Goal: Task Accomplishment & Management: Use online tool/utility

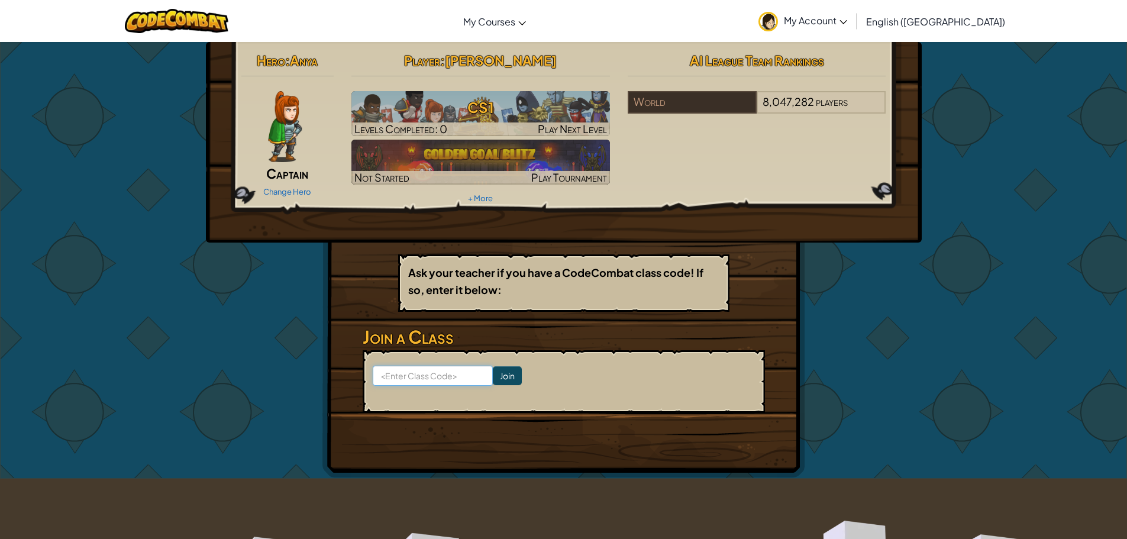
click at [401, 378] on input at bounding box center [433, 376] width 120 height 20
type input "ship road right"
click at [493, 376] on input "Join" at bounding box center [507, 375] width 29 height 19
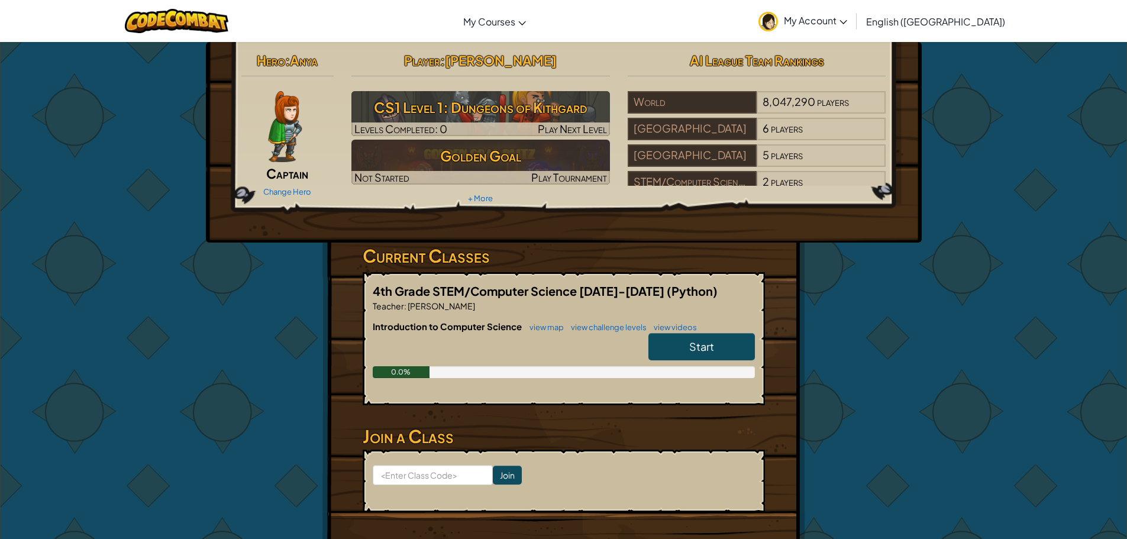
click at [670, 347] on link "Start" at bounding box center [702, 346] width 107 height 27
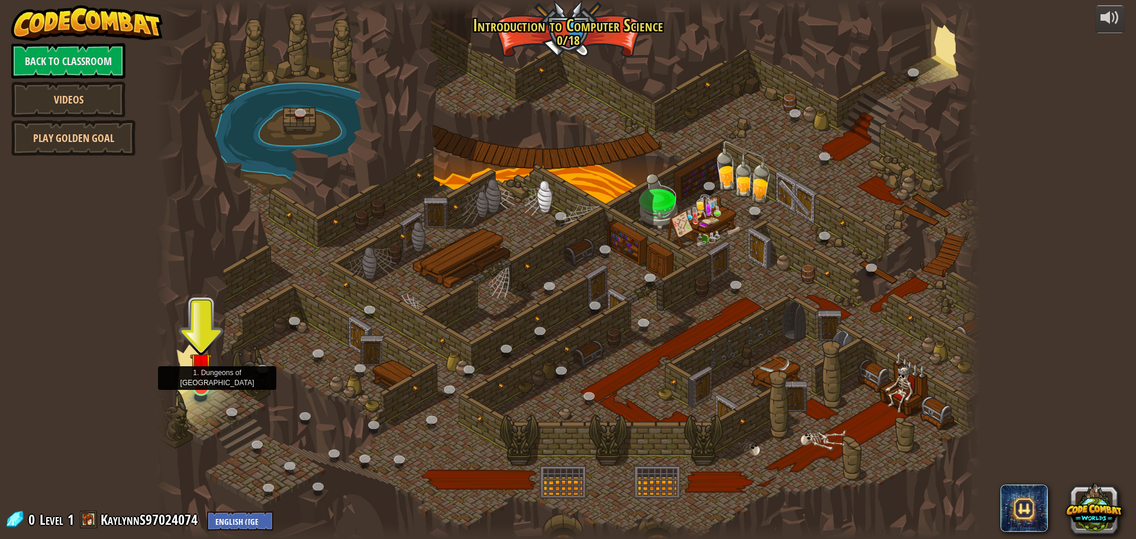
click at [196, 363] on img at bounding box center [201, 363] width 22 height 50
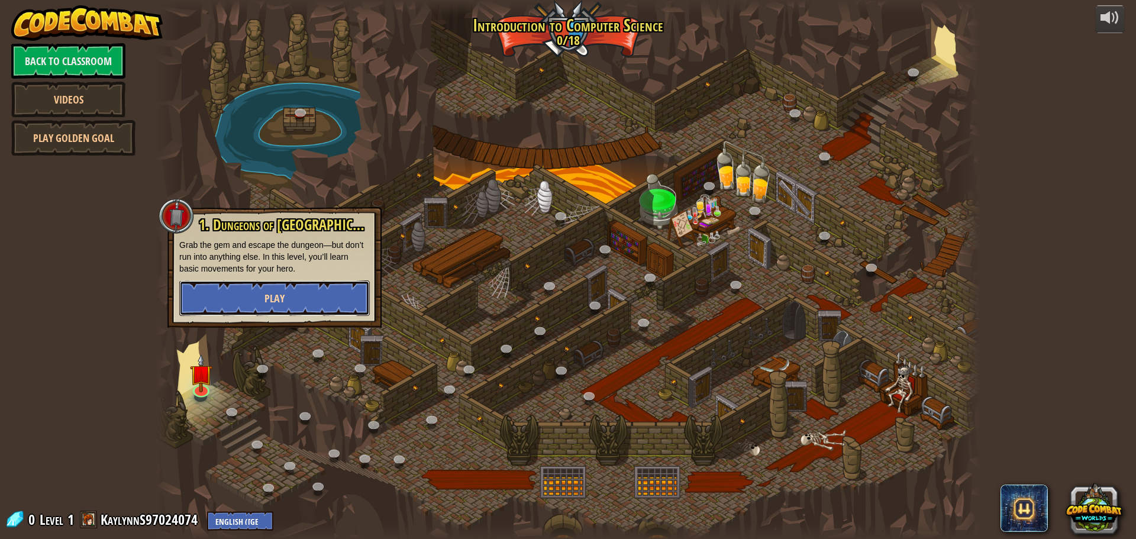
click at [224, 305] on button "Play" at bounding box center [274, 298] width 191 height 36
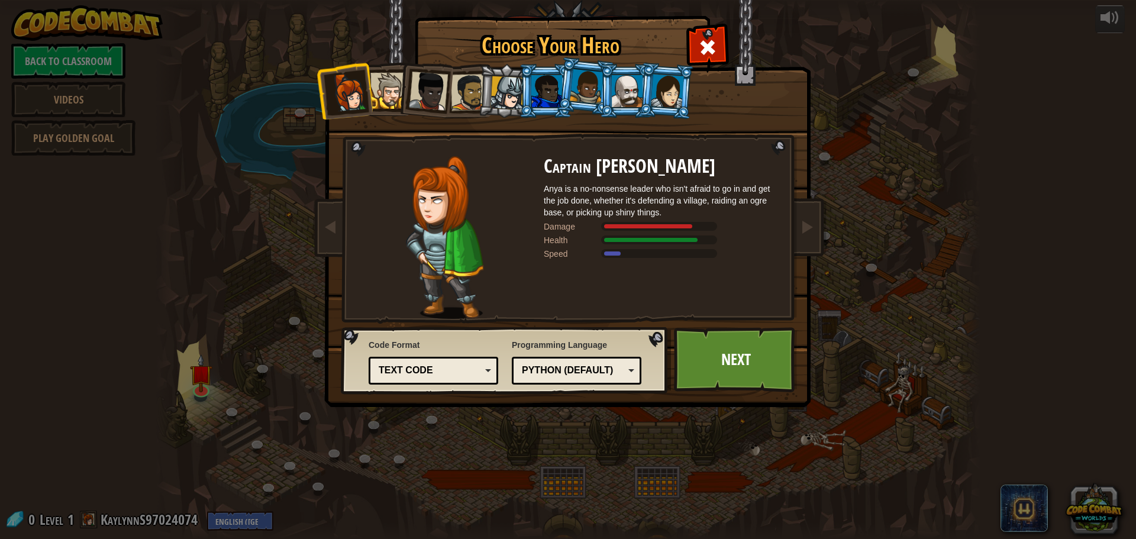
click at [390, 85] on div at bounding box center [388, 91] width 36 height 36
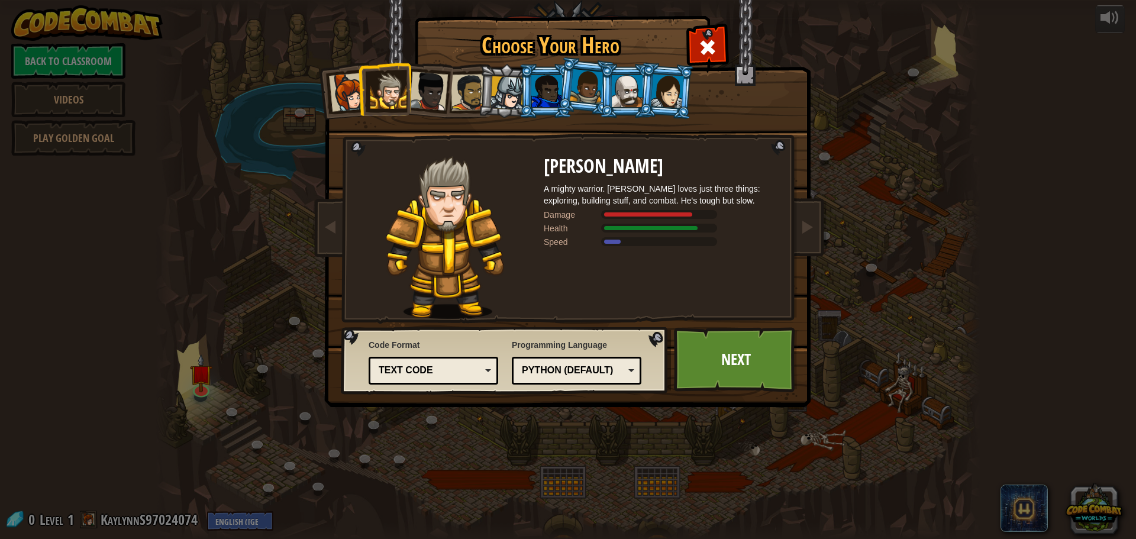
click at [427, 86] on div at bounding box center [428, 91] width 39 height 39
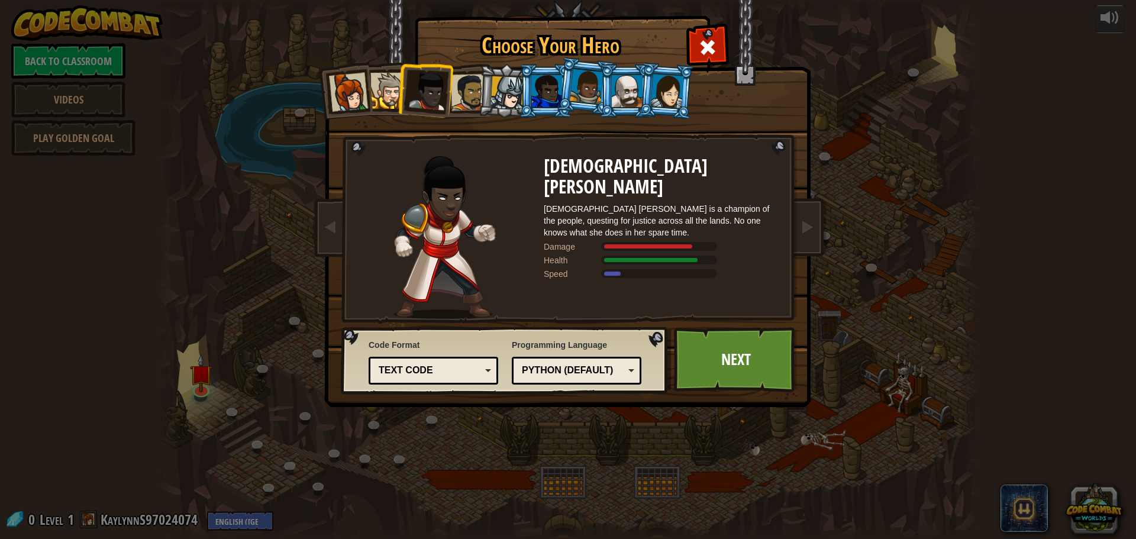
click at [460, 86] on div at bounding box center [469, 92] width 37 height 37
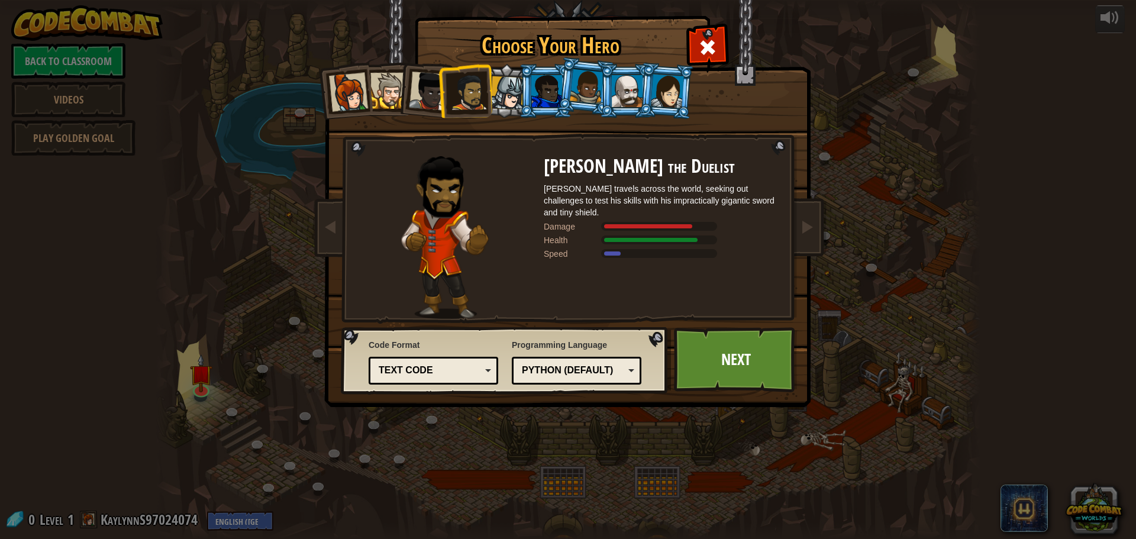
click at [498, 80] on div at bounding box center [508, 93] width 34 height 34
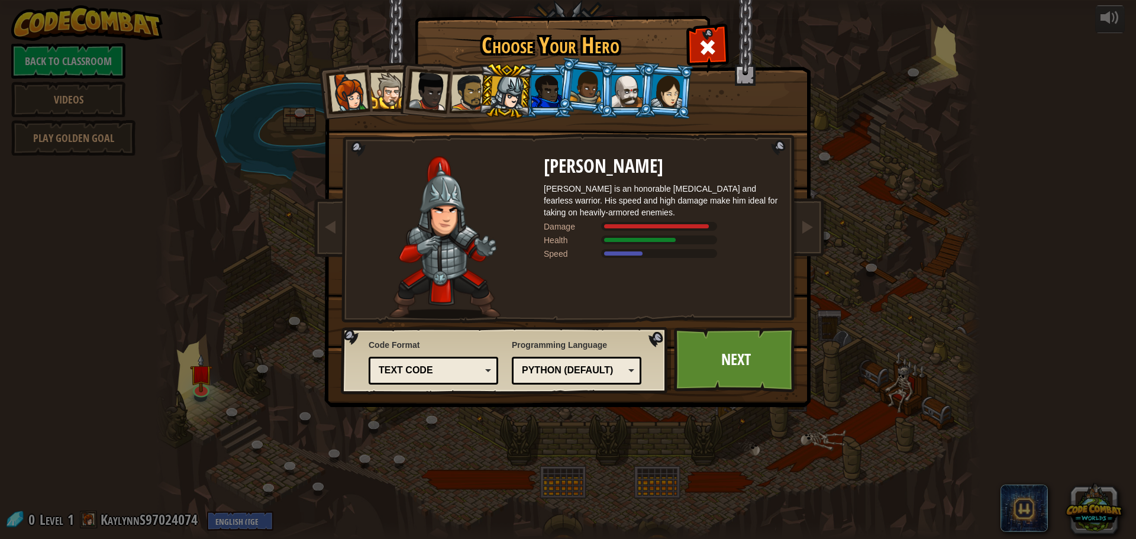
click at [541, 80] on div at bounding box center [546, 91] width 31 height 32
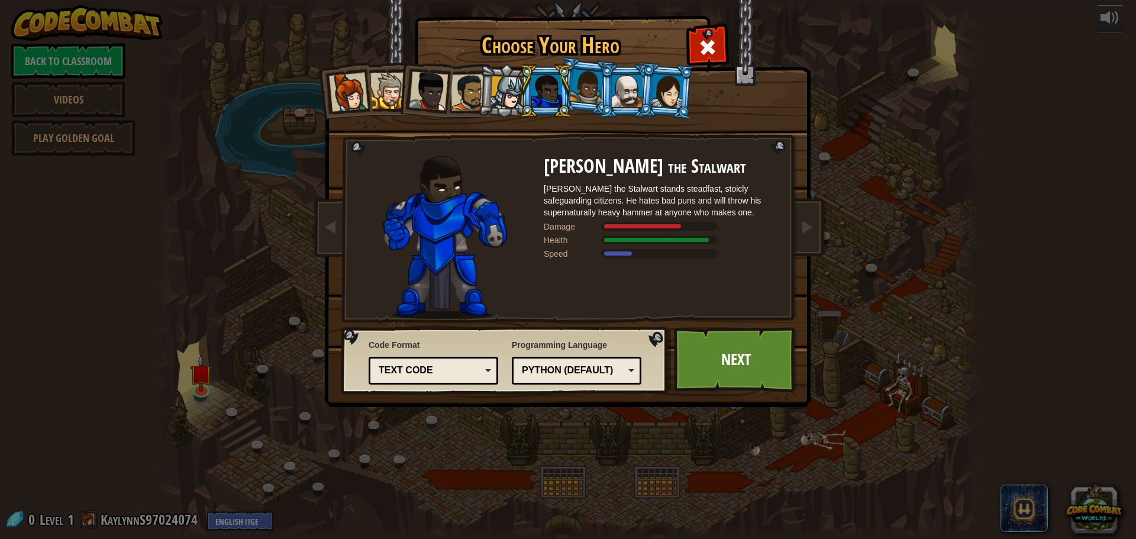
click at [587, 80] on div at bounding box center [587, 86] width 34 height 35
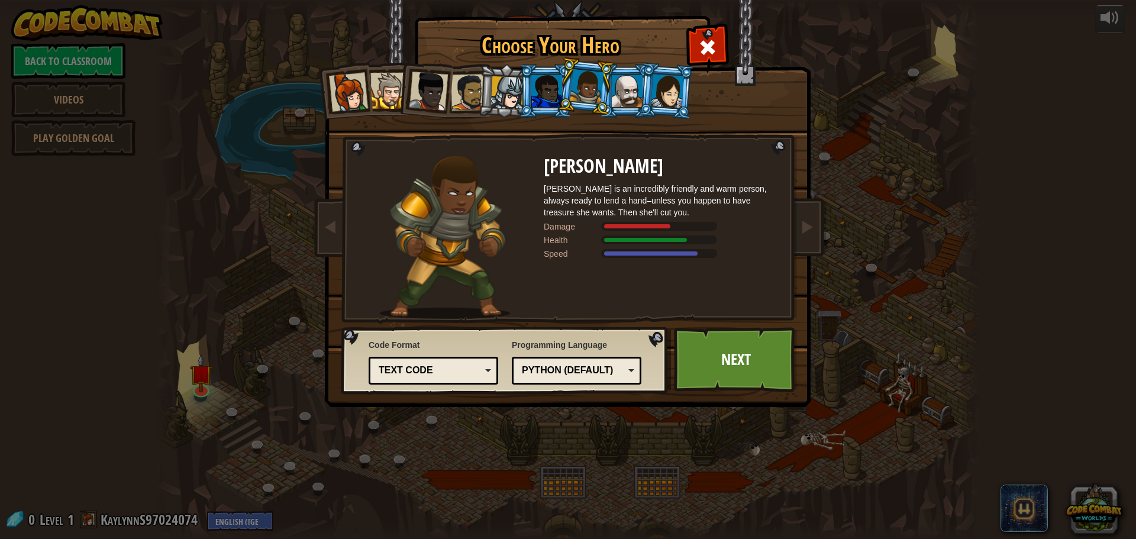
click at [625, 78] on div at bounding box center [627, 91] width 31 height 32
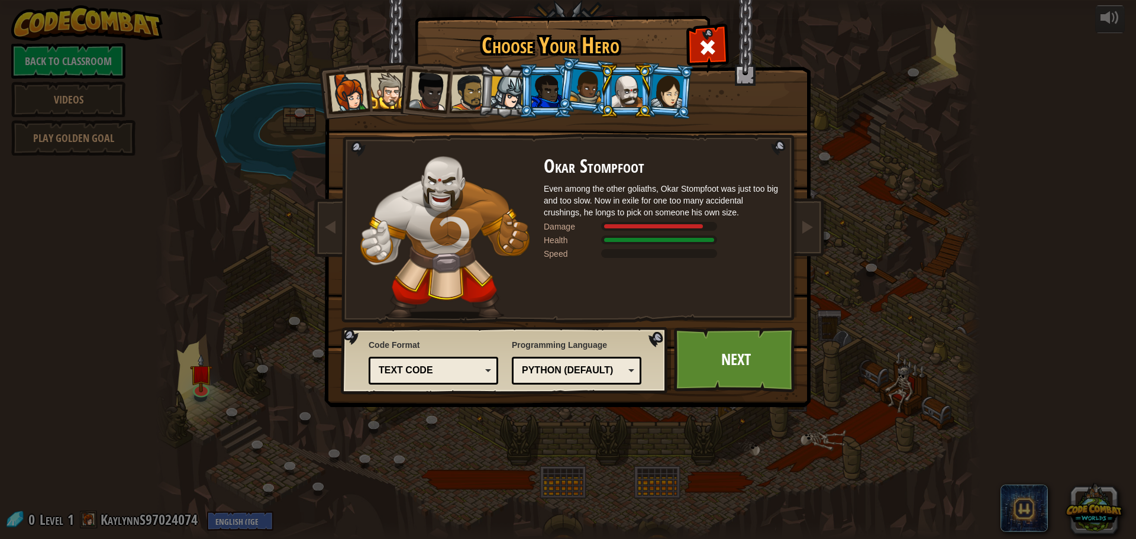
click at [667, 80] on div at bounding box center [667, 91] width 33 height 34
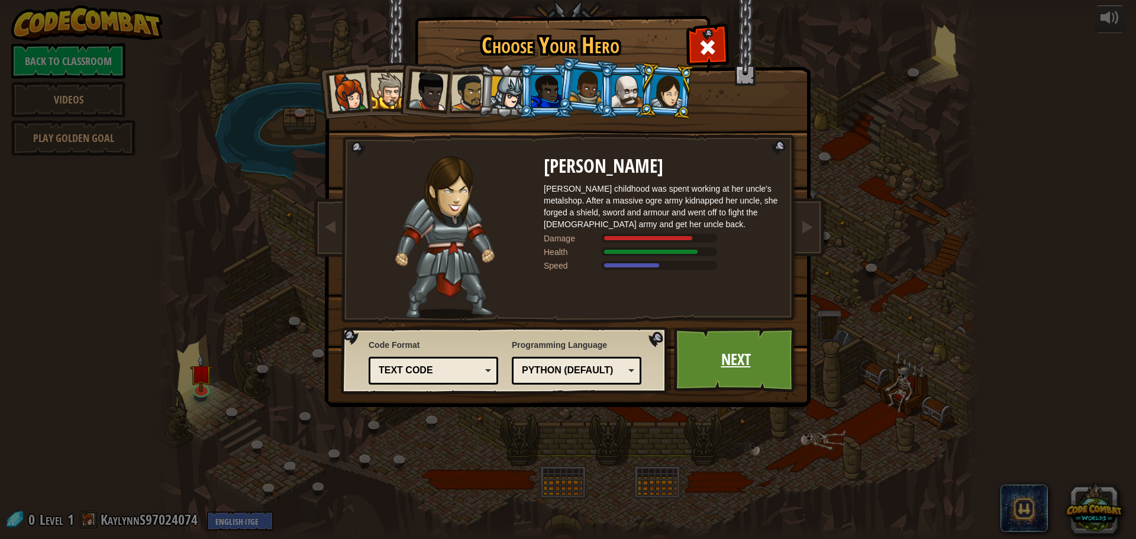
click at [695, 343] on link "Next" at bounding box center [736, 359] width 124 height 65
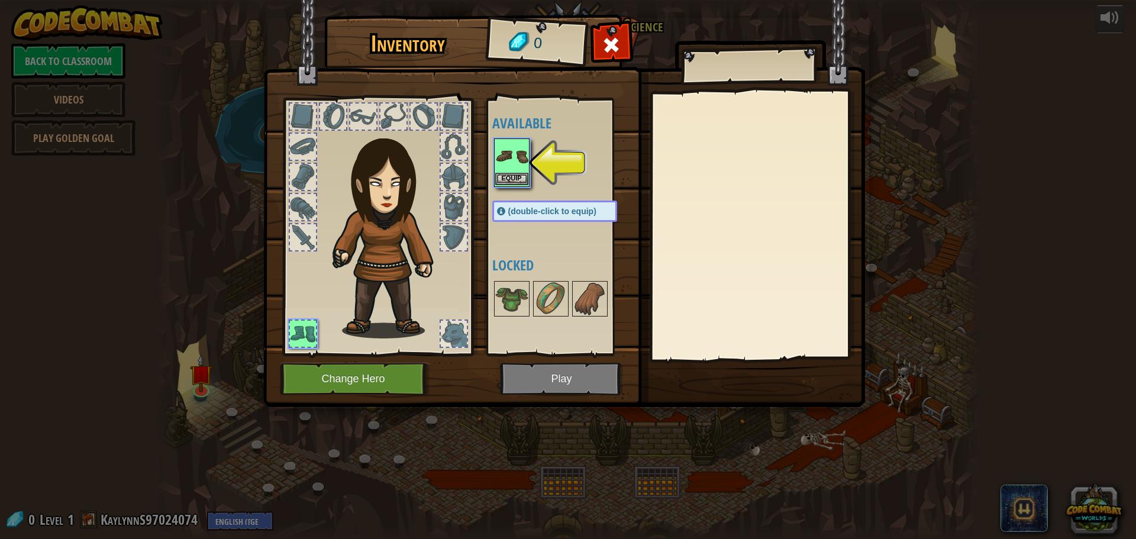
click at [504, 144] on img at bounding box center [511, 156] width 33 height 33
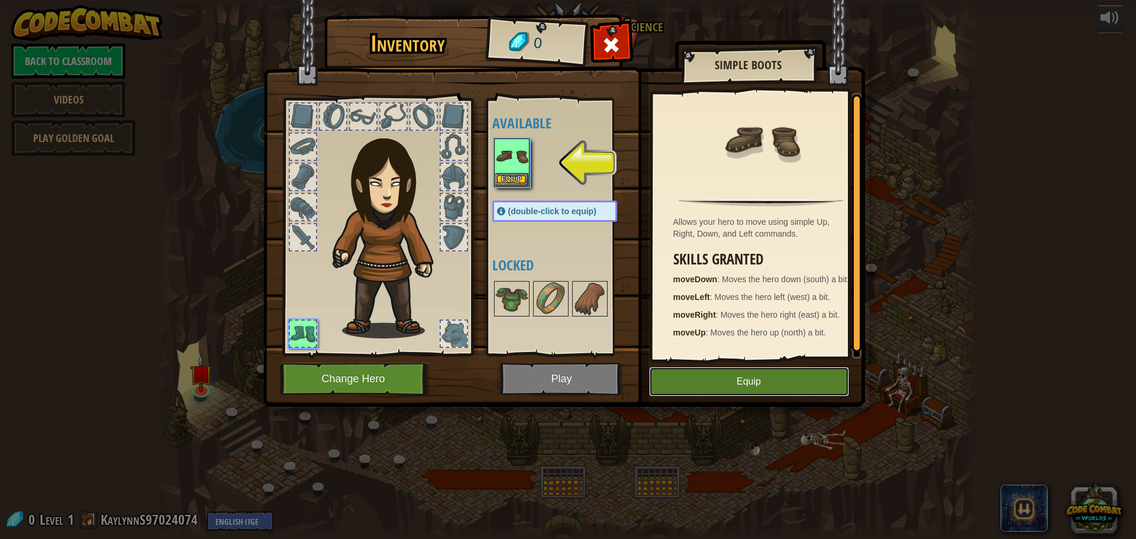
click at [665, 385] on button "Equip" at bounding box center [749, 382] width 200 height 30
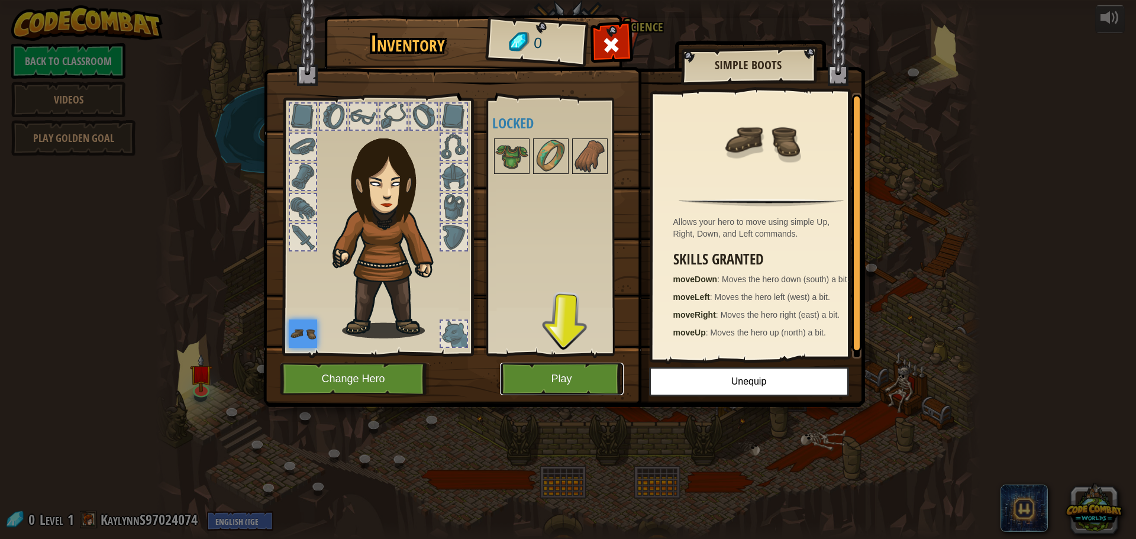
click at [517, 370] on button "Play" at bounding box center [562, 379] width 124 height 33
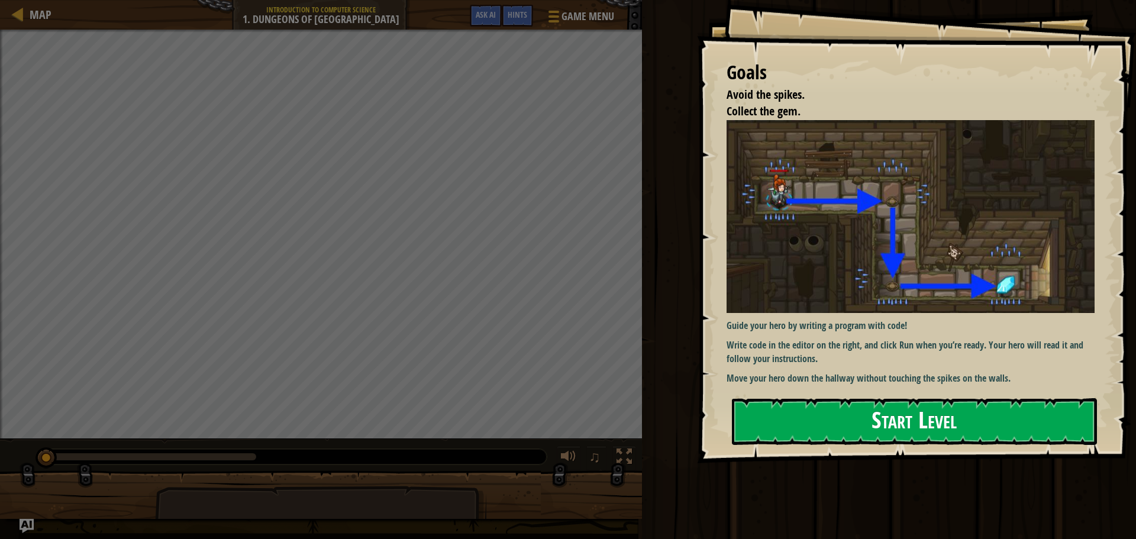
click at [770, 413] on button "Start Level" at bounding box center [914, 421] width 365 height 47
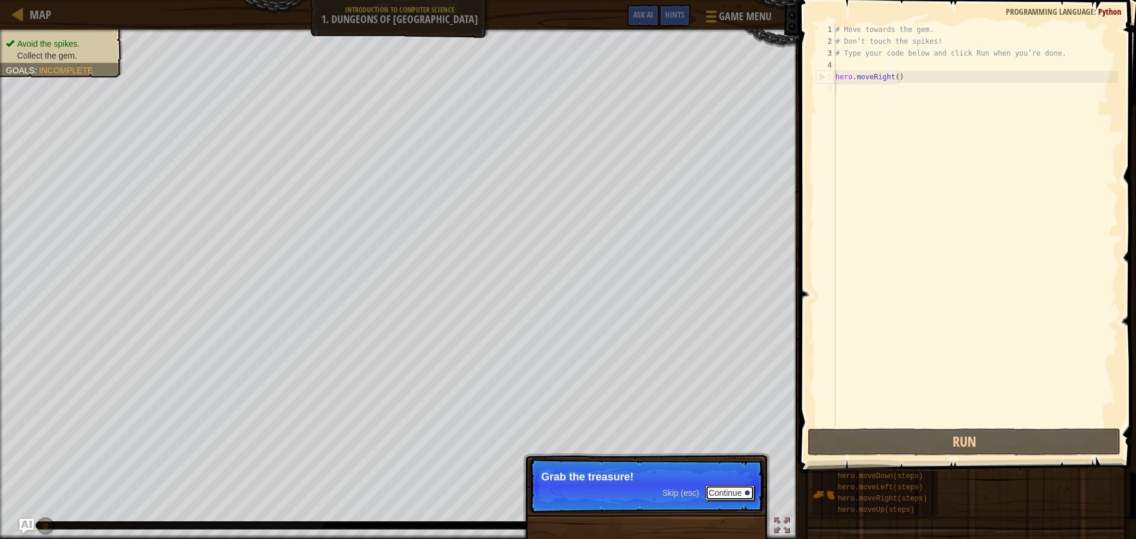
click at [723, 496] on button "Continue" at bounding box center [729, 492] width 49 height 15
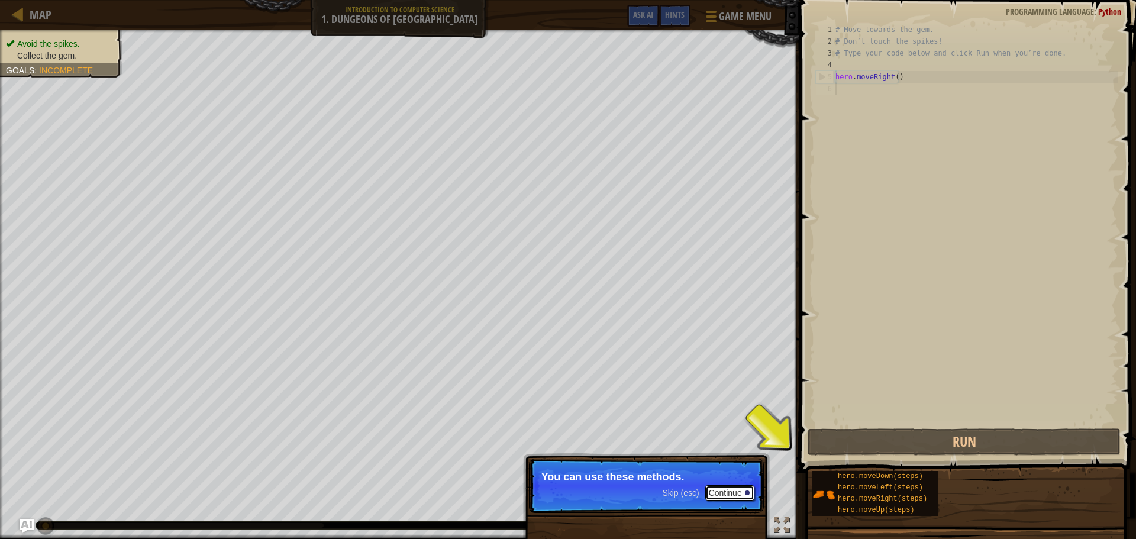
click at [734, 487] on button "Continue" at bounding box center [729, 492] width 49 height 15
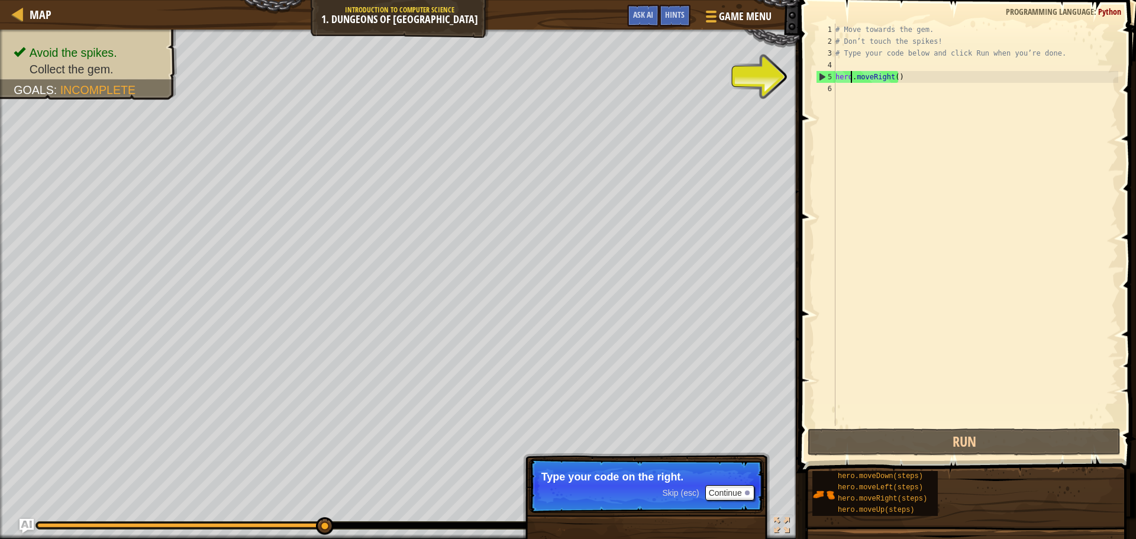
click at [850, 78] on div "# Move towards the gem. # Don’t touch the spikes! # Type your code below and cl…" at bounding box center [975, 237] width 285 height 426
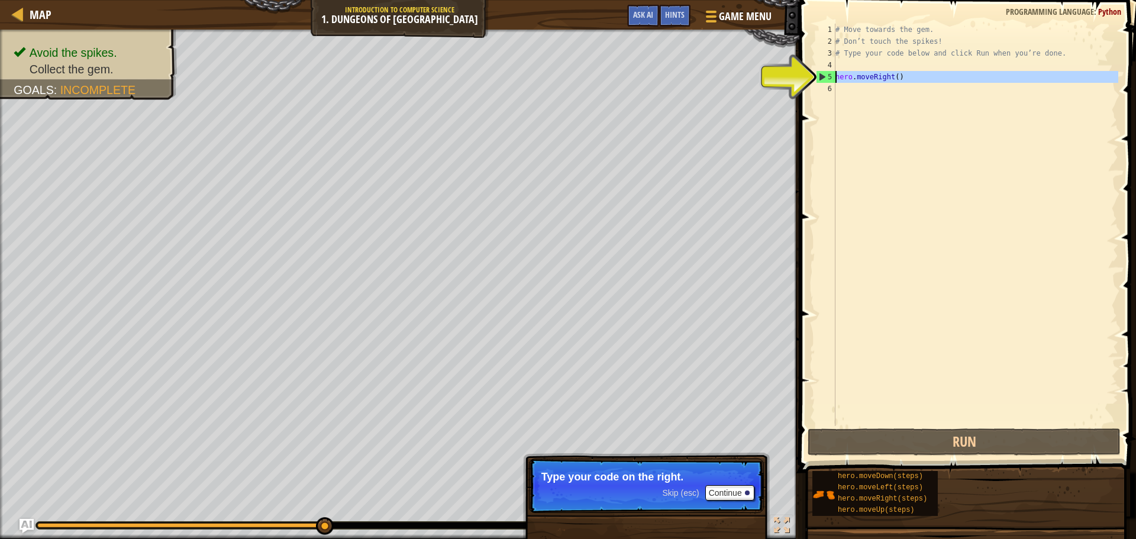
click at [820, 76] on div "5" at bounding box center [826, 77] width 19 height 12
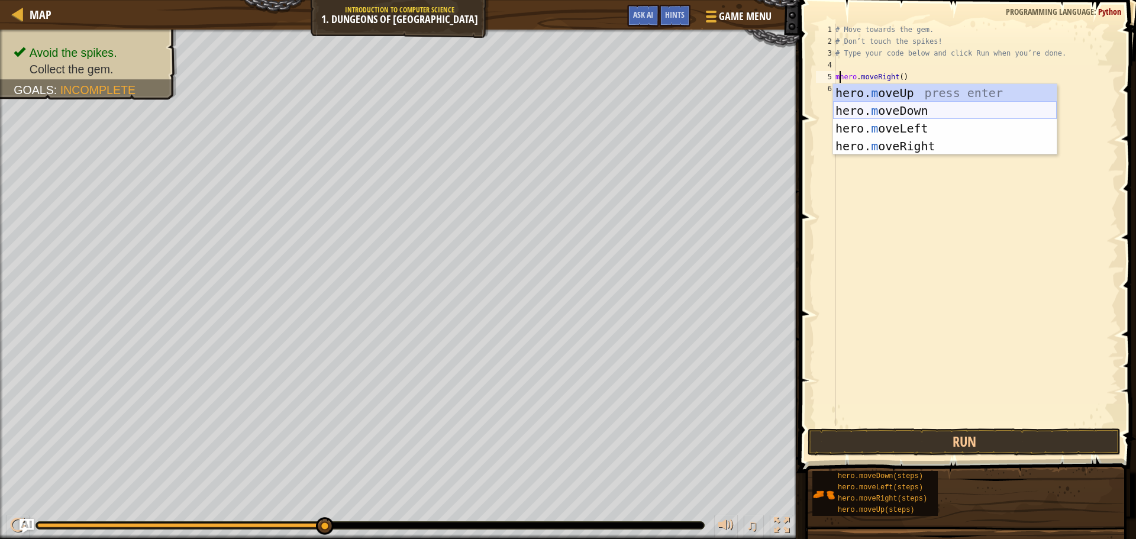
click at [861, 113] on div "hero. m oveUp press enter hero. m oveDown press enter hero. m oveLeft press ent…" at bounding box center [945, 137] width 224 height 107
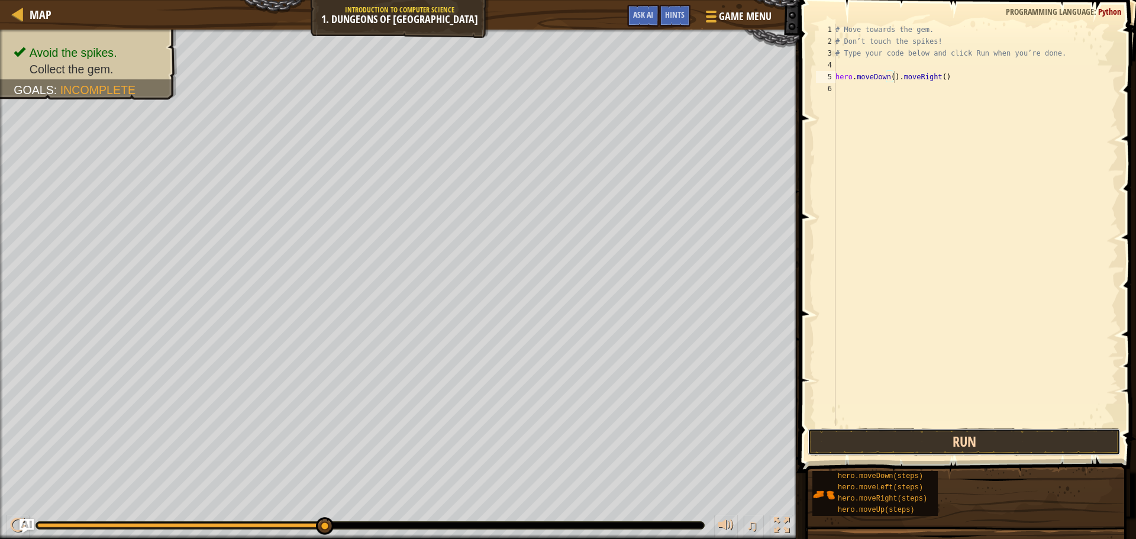
click at [875, 428] on button "Run" at bounding box center [964, 441] width 313 height 27
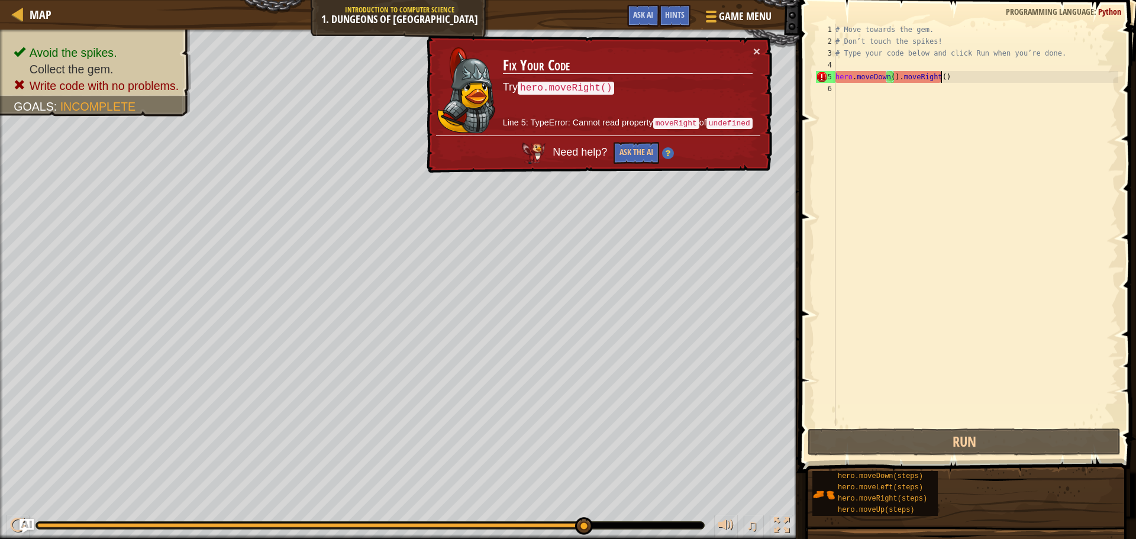
click at [941, 78] on div "# Move towards the gem. # Don’t touch the spikes! # Type your code below and cl…" at bounding box center [975, 237] width 285 height 426
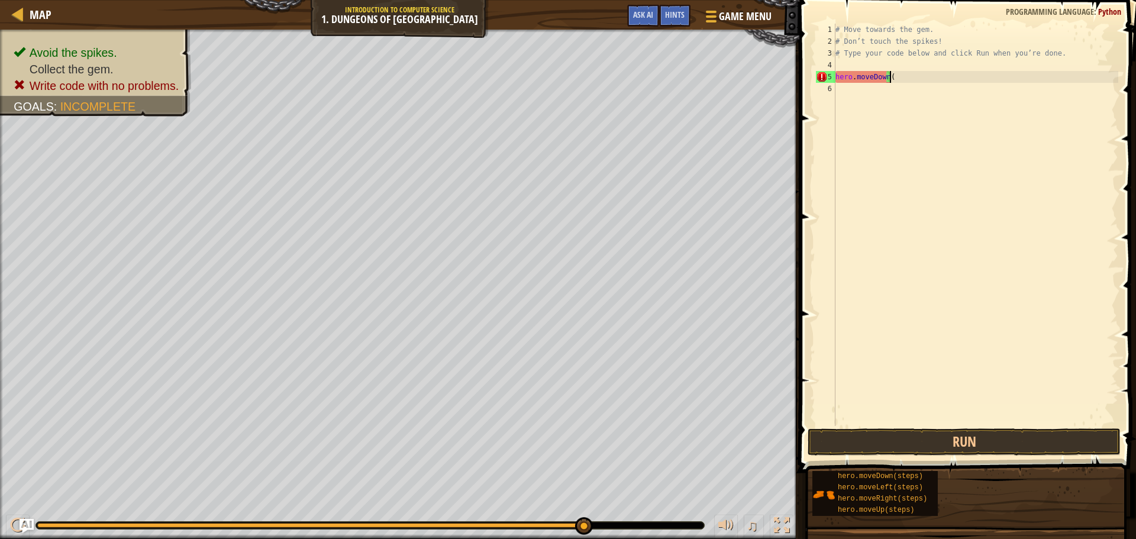
type textarea "hero.moveDown"
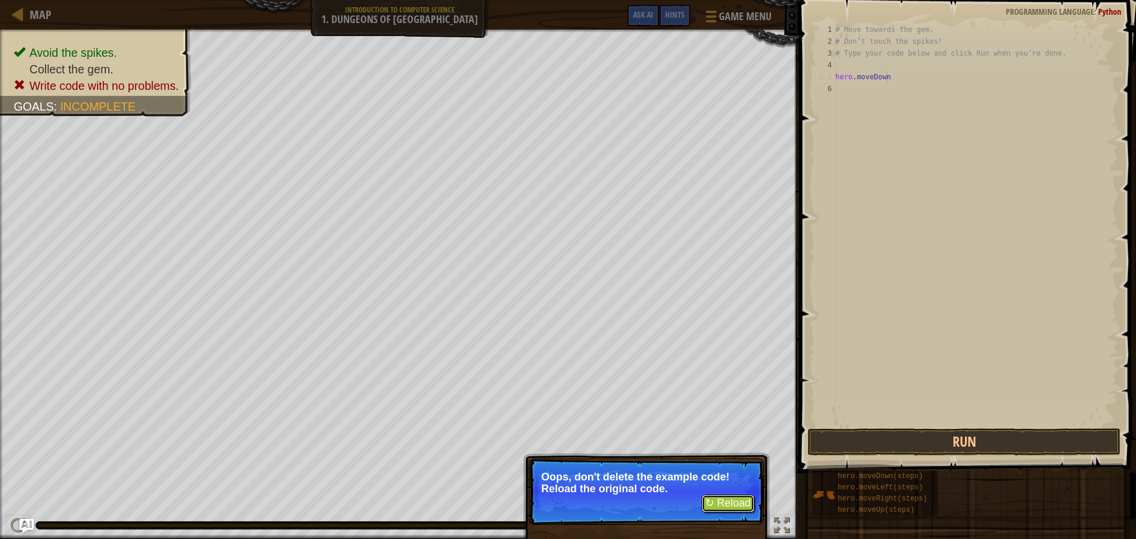
click at [717, 507] on button "↻ Reload" at bounding box center [728, 504] width 53 height 18
